Goal: Task Accomplishment & Management: Manage account settings

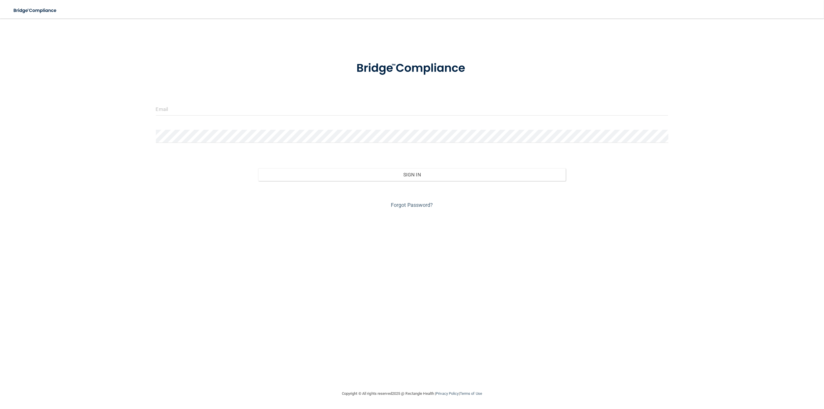
click at [291, 102] on form "Invalid email/password. You don't have permission to access that page. Sign In …" at bounding box center [412, 131] width 513 height 157
click at [285, 111] on input "email" at bounding box center [412, 109] width 513 height 13
type input "[EMAIL_ADDRESS][DOMAIN_NAME]"
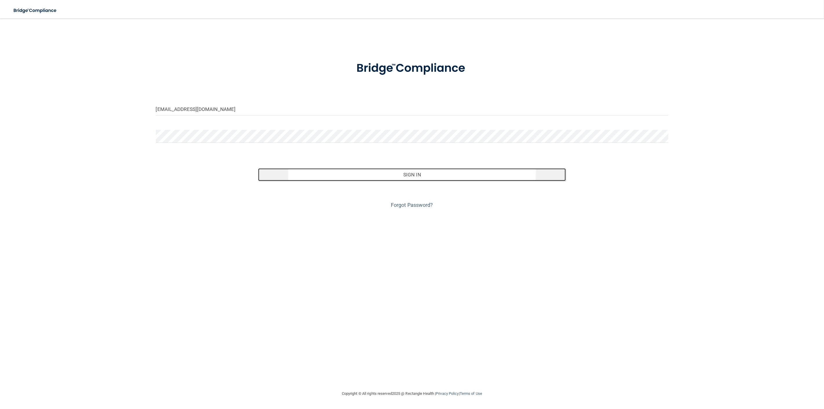
click at [409, 178] on button "Sign In" at bounding box center [412, 174] width 308 height 13
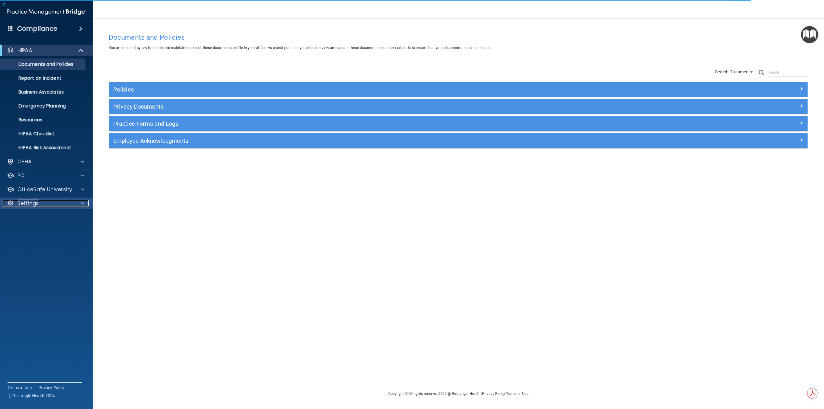
click at [35, 202] on p "Settings" at bounding box center [27, 203] width 21 height 7
click at [35, 233] on p "My Users" at bounding box center [43, 231] width 79 height 6
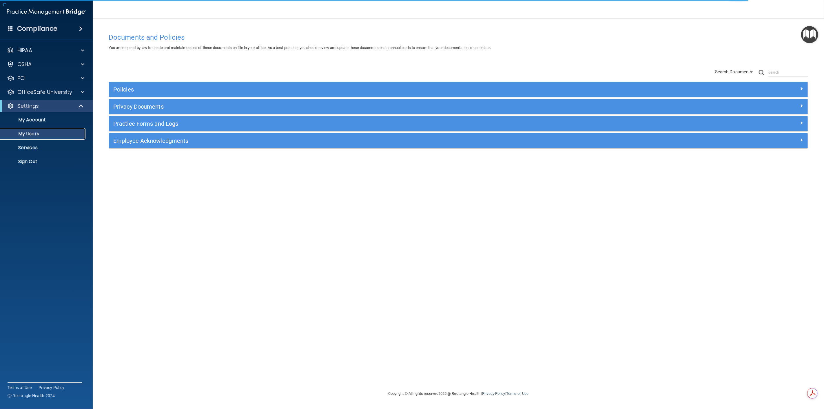
select select "20"
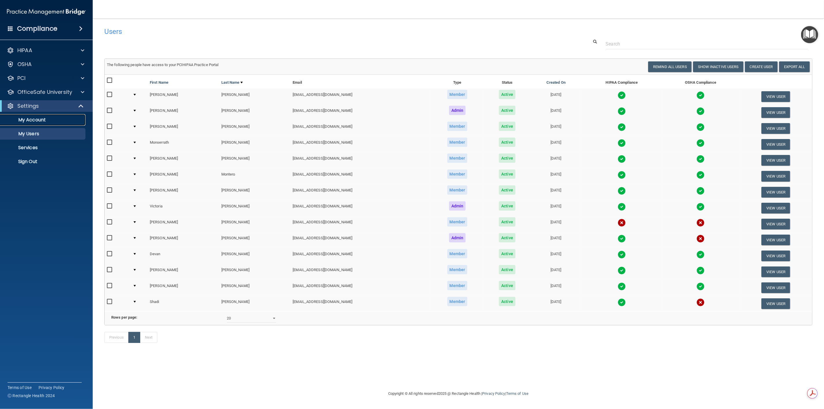
click at [38, 122] on p "My Account" at bounding box center [43, 120] width 79 height 6
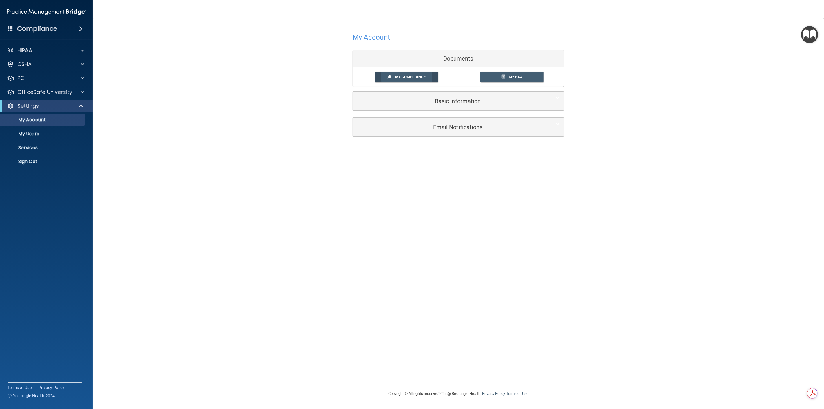
click at [412, 73] on link "My Compliance" at bounding box center [406, 77] width 63 height 11
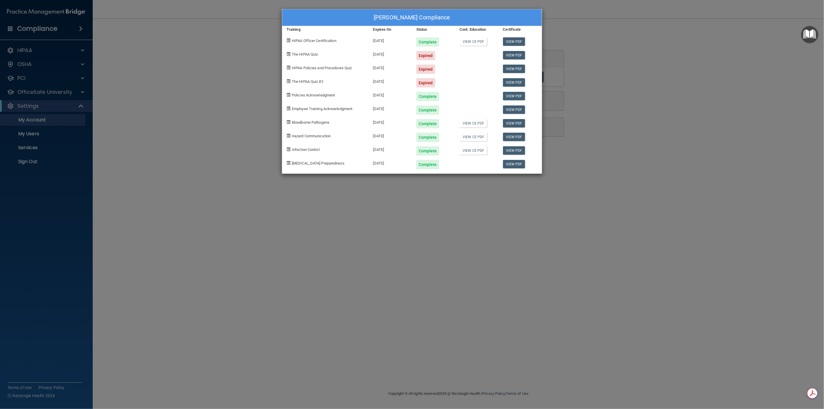
click at [649, 108] on div "[PERSON_NAME] Compliance Training Expires On Status Cont. Education Certificate…" at bounding box center [412, 204] width 824 height 409
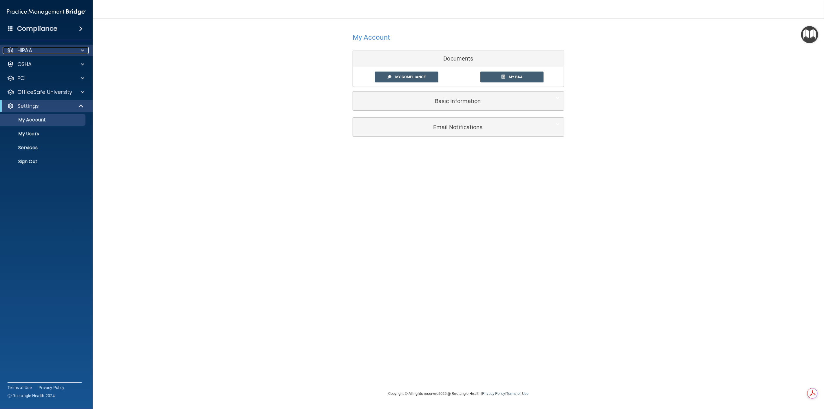
click at [35, 53] on div "HIPAA" at bounding box center [39, 50] width 72 height 7
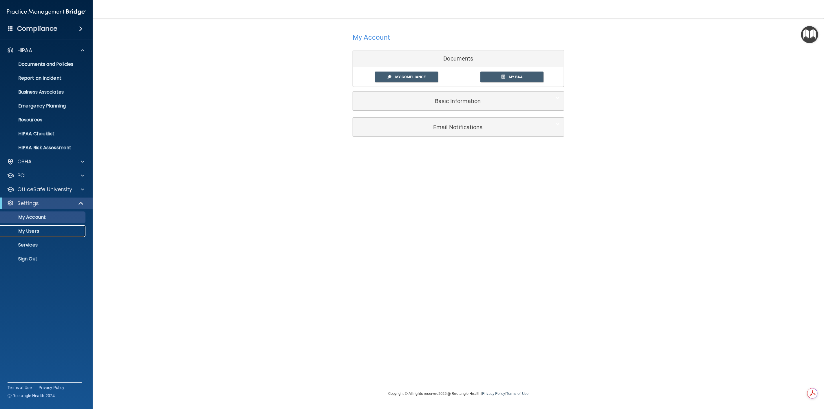
click at [37, 229] on p "My Users" at bounding box center [43, 231] width 79 height 6
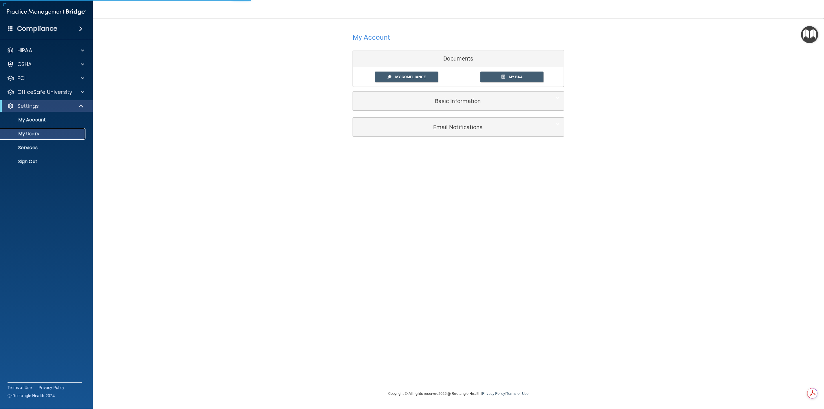
select select "20"
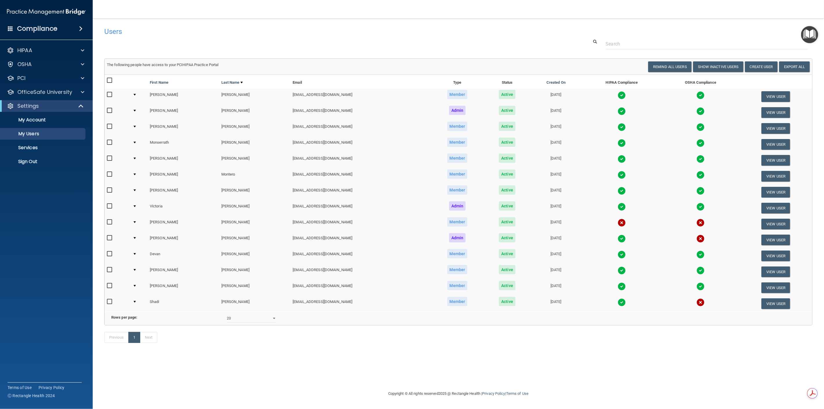
click at [618, 110] on img at bounding box center [622, 111] width 8 height 8
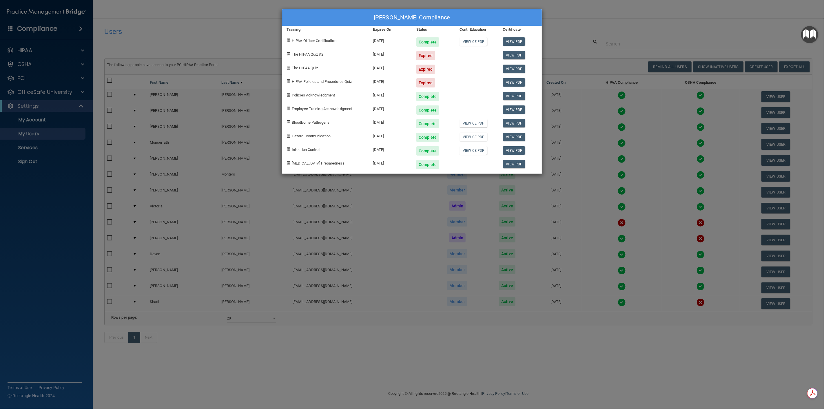
click at [632, 27] on div "[PERSON_NAME] Compliance Training Expires On Status Cont. Education Certificate…" at bounding box center [412, 204] width 824 height 409
